Goal: Task Accomplishment & Management: Manage account settings

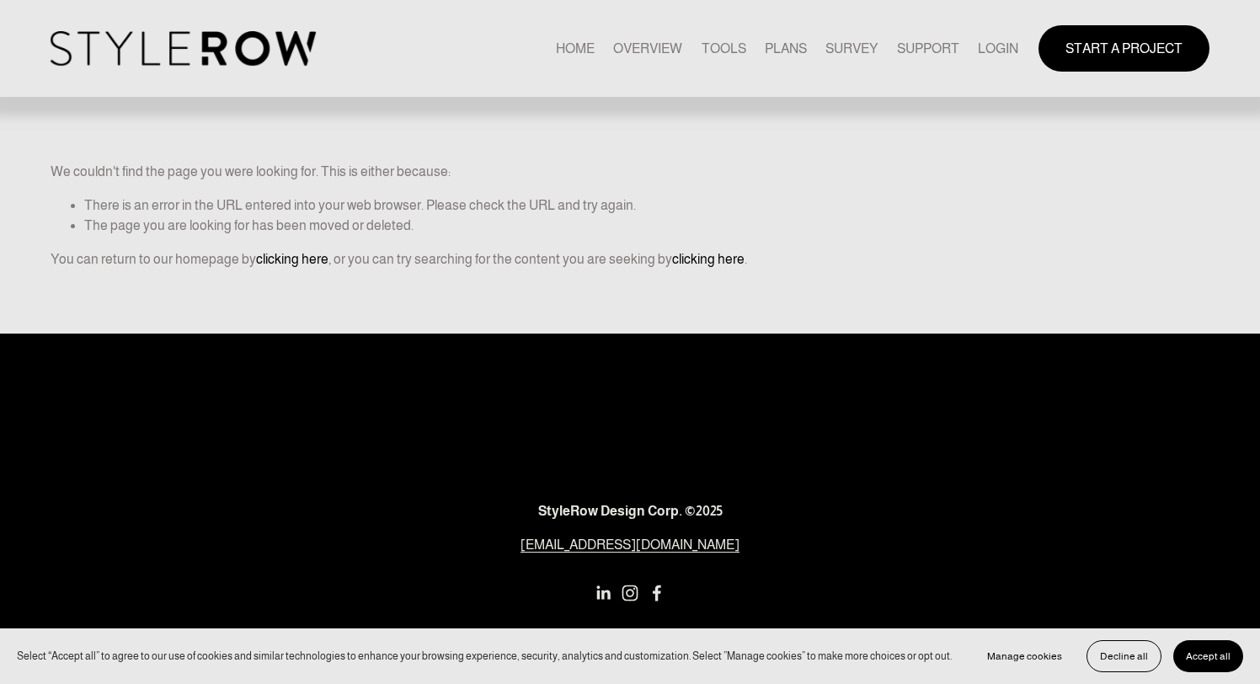
click at [1014, 47] on link "LOGIN" at bounding box center [998, 48] width 40 height 23
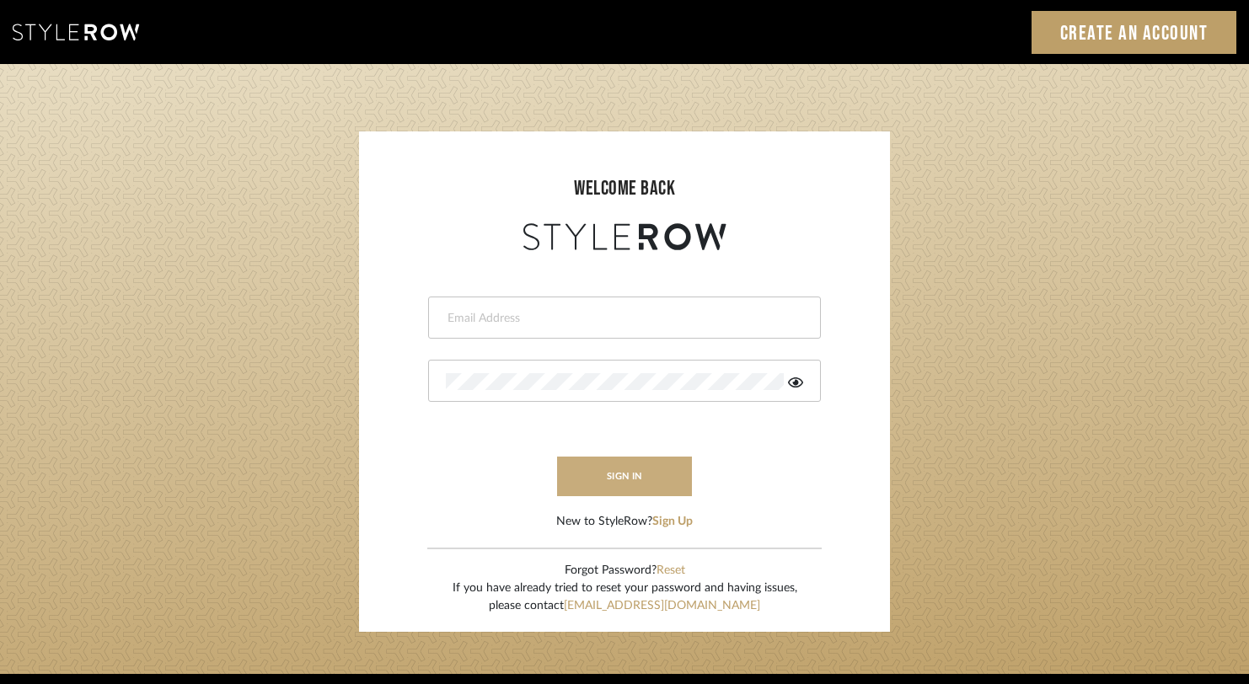
type input "rayeinteriordesign@gmail.com"
click at [602, 489] on button "sign in" at bounding box center [624, 477] width 135 height 40
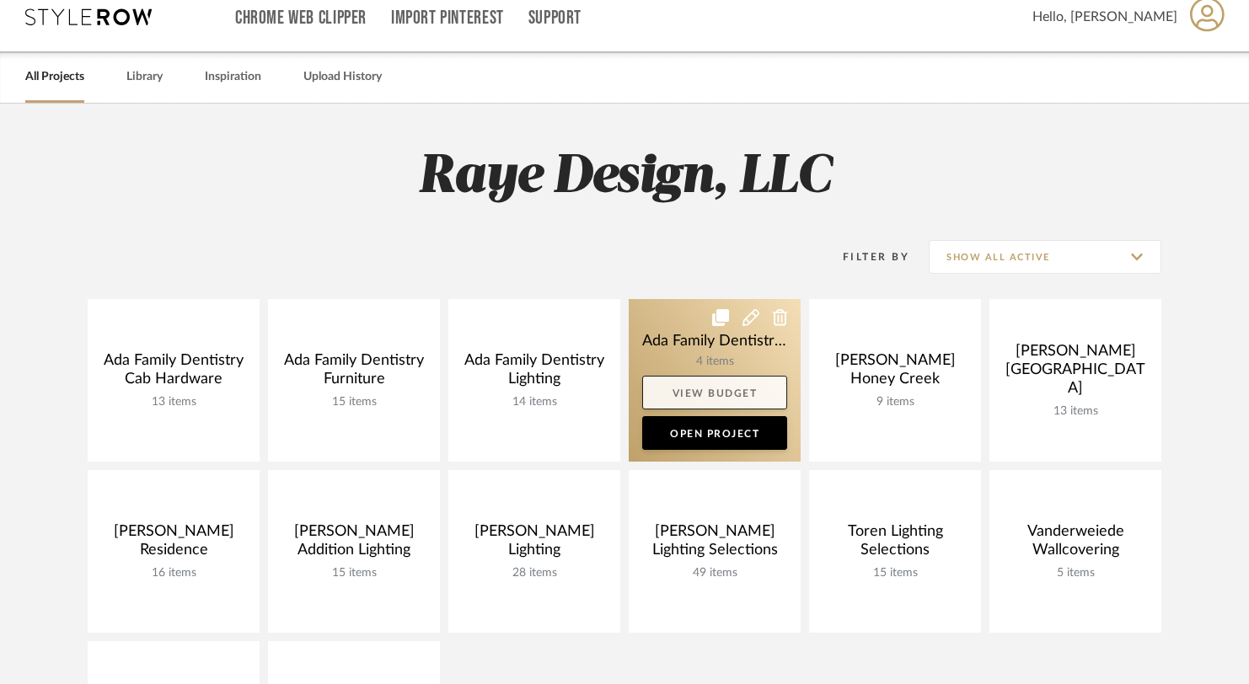
scroll to position [19, 0]
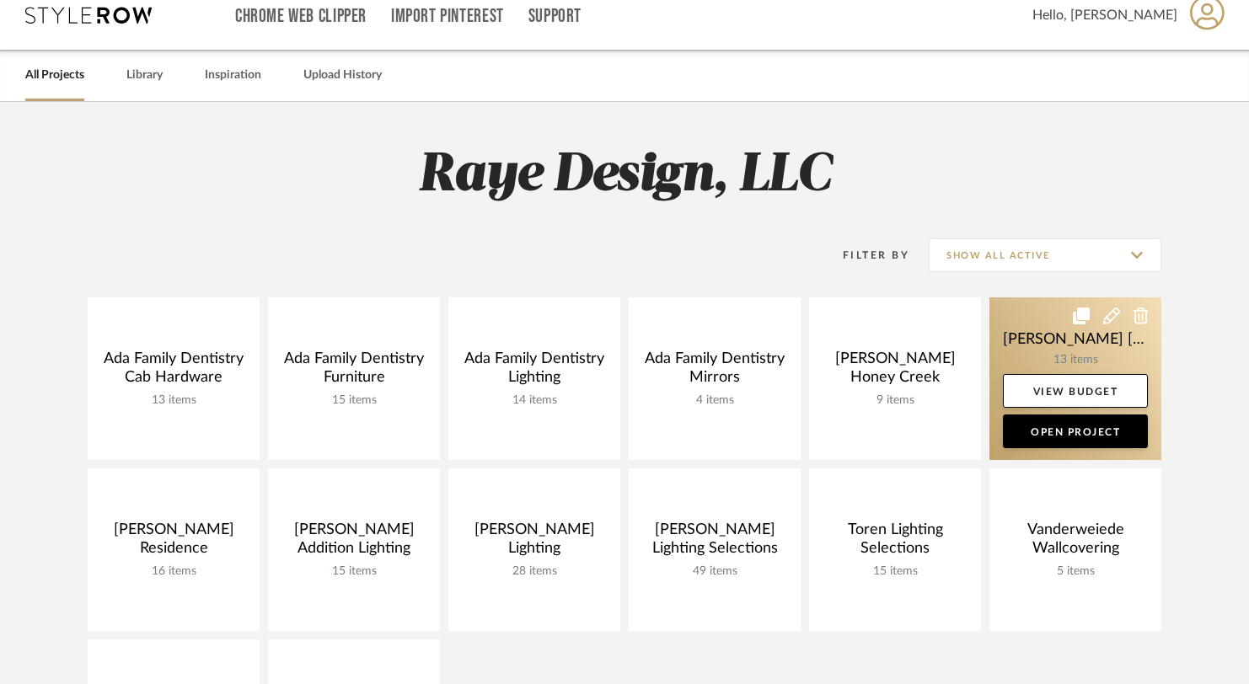
click at [1054, 358] on link at bounding box center [1075, 378] width 172 height 163
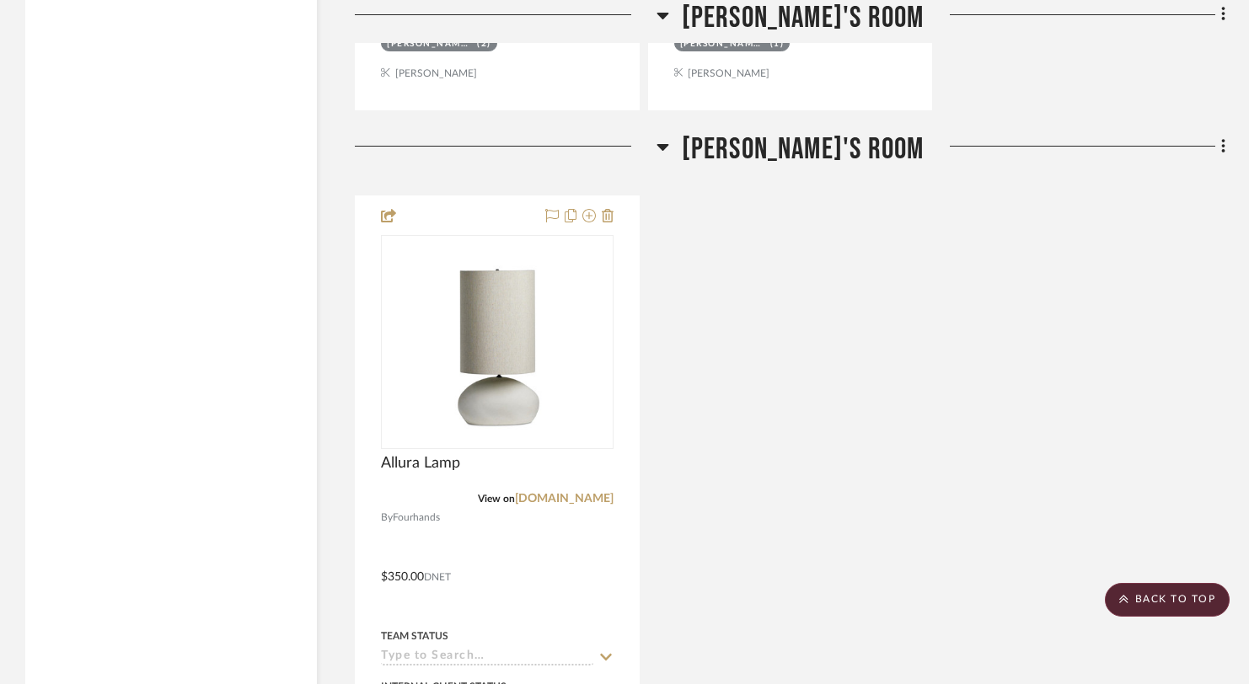
scroll to position [6388, 0]
